Goal: Navigation & Orientation: Find specific page/section

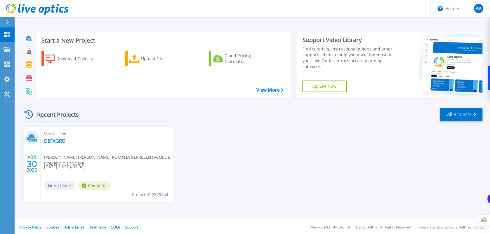
scroll to position [2, 0]
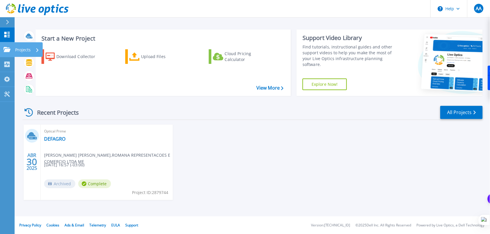
click at [8, 48] on icon at bounding box center [7, 49] width 7 height 5
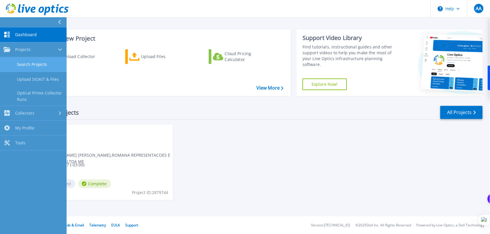
click at [29, 65] on link "Search Projects" at bounding box center [33, 64] width 67 height 15
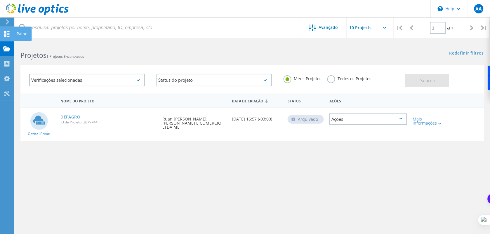
click at [21, 34] on div "Painel" at bounding box center [23, 34] width 12 height 4
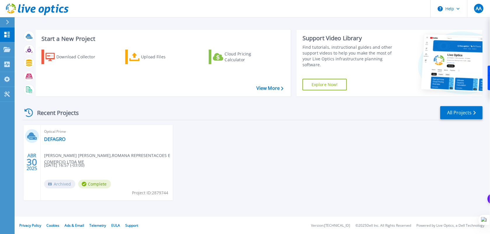
scroll to position [2, 0]
click at [457, 113] on link "All Projects" at bounding box center [462, 112] width 42 height 13
